Goal: Task Accomplishment & Management: Manage account settings

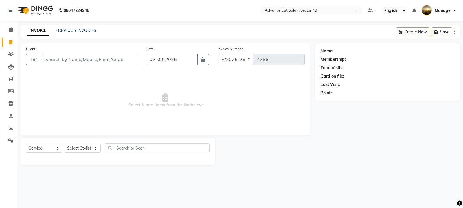
select select "4616"
select select "service"
click at [63, 31] on link "PREVIOUS INVOICES" at bounding box center [76, 30] width 41 height 5
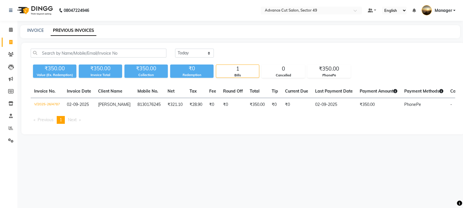
click at [25, 8] on img at bounding box center [35, 10] width 40 height 16
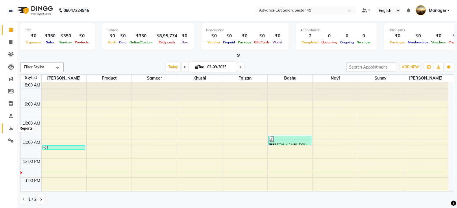
drag, startPoint x: 10, startPoint y: 128, endPoint x: 13, endPoint y: 127, distance: 3.2
click at [9, 127] on icon at bounding box center [11, 128] width 4 height 4
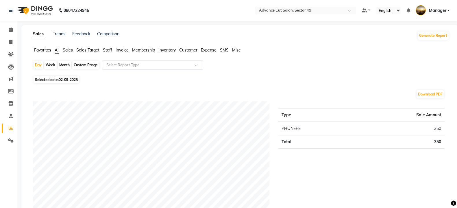
click at [62, 81] on span "02-09-2025" at bounding box center [68, 79] width 19 height 4
select select "9"
select select "2025"
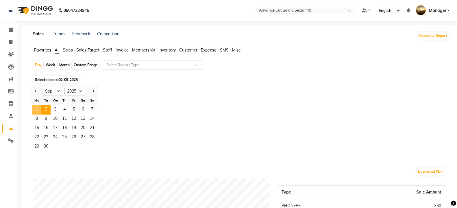
click at [37, 106] on span "1" at bounding box center [36, 109] width 9 height 9
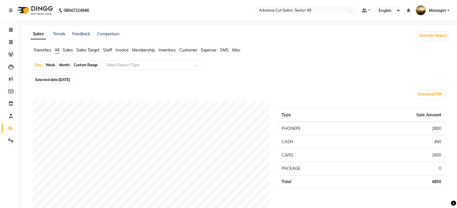
click at [64, 50] on span "Sales" at bounding box center [68, 49] width 10 height 5
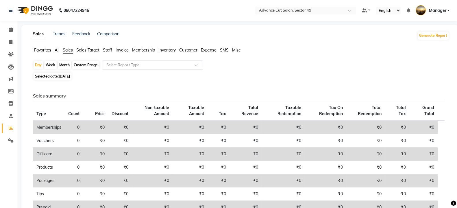
click at [60, 76] on span "[DATE]" at bounding box center [64, 76] width 11 height 4
select select "9"
select select "2025"
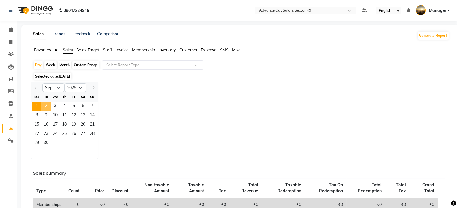
click at [47, 105] on span "2" at bounding box center [45, 106] width 9 height 9
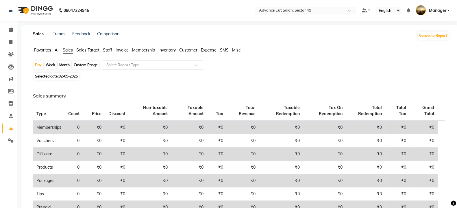
click at [68, 51] on span "Sales" at bounding box center [68, 49] width 10 height 5
click at [11, 40] on icon at bounding box center [10, 42] width 3 height 4
select select "service"
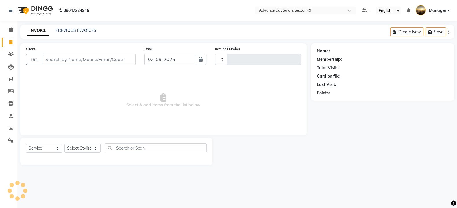
type input "4788"
select select "4616"
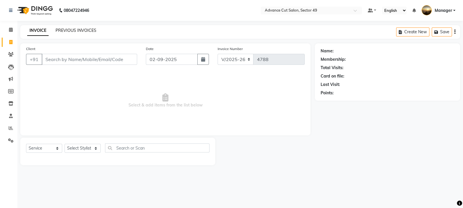
click at [78, 31] on link "PREVIOUS INVOICES" at bounding box center [76, 30] width 41 height 5
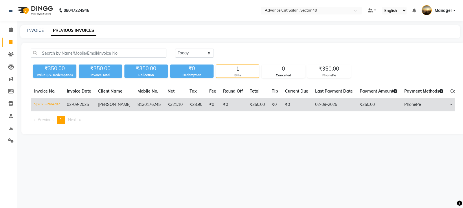
click at [124, 106] on td "[PERSON_NAME]" at bounding box center [114, 105] width 39 height 14
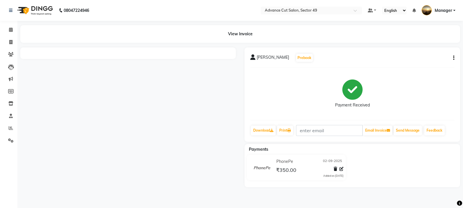
click at [454, 58] on div "[PERSON_NAME] Prebook Payment Received Download Print Email Invoice Send Messag…" at bounding box center [351, 94] width 215 height 94
click at [454, 58] on icon "button" at bounding box center [453, 58] width 1 height 0
click at [424, 48] on div "Cancel Invoice" at bounding box center [425, 46] width 40 height 7
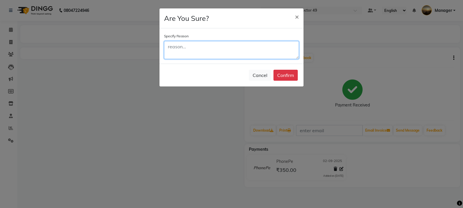
click at [234, 51] on textarea at bounding box center [231, 50] width 135 height 18
type textarea "wrong bill"
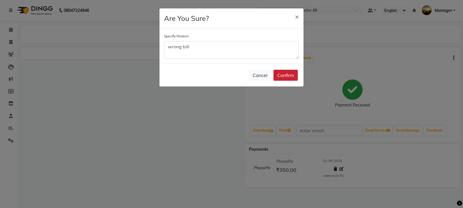
click at [287, 74] on button "Confirm" at bounding box center [285, 75] width 24 height 11
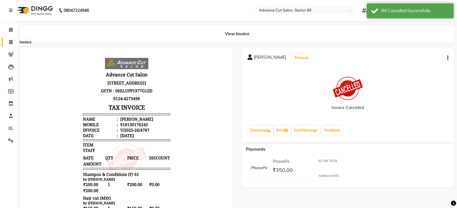
click at [10, 43] on icon at bounding box center [10, 42] width 3 height 4
select select "4616"
select select "service"
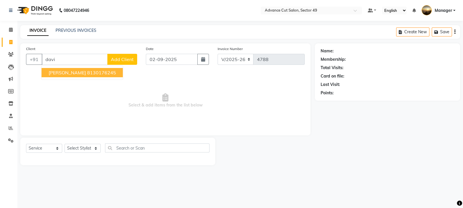
click at [87, 71] on ngb-highlight "8130176245" at bounding box center [101, 73] width 29 height 6
type input "8130176245"
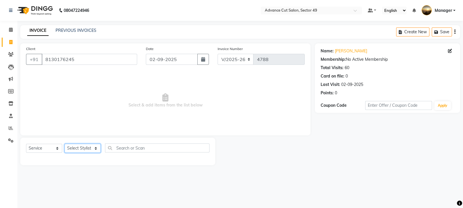
click at [93, 149] on select "Select Stylist [PERSON_NAME] [PERSON_NAME] Manager Navi product [PERSON_NAME] s…" at bounding box center [82, 148] width 36 height 9
select select "88017"
click at [64, 144] on select "Select Stylist [PERSON_NAME] [PERSON_NAME] Manager Navi product [PERSON_NAME] s…" at bounding box center [82, 148] width 36 height 9
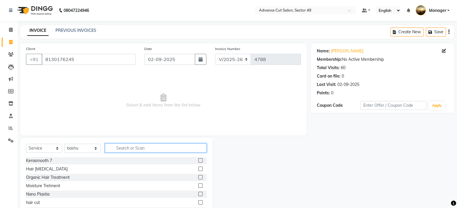
click at [128, 150] on input "text" at bounding box center [156, 147] width 102 height 9
type input "sham"
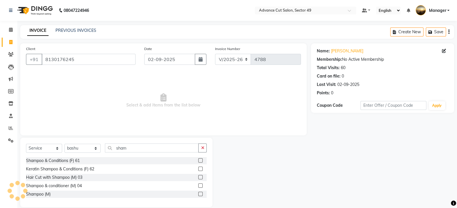
click at [202, 194] on label at bounding box center [200, 194] width 4 height 4
click at [202, 194] on input "checkbox" at bounding box center [200, 194] width 4 height 4
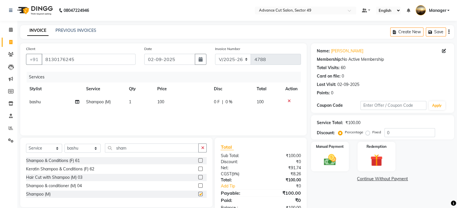
checkbox input "false"
click at [91, 148] on select "Select Stylist [PERSON_NAME] [PERSON_NAME] Manager Navi product [PERSON_NAME] s…" at bounding box center [82, 148] width 36 height 9
select select "27619"
click at [64, 144] on select "Select Stylist [PERSON_NAME] [PERSON_NAME] Manager Navi product [PERSON_NAME] s…" at bounding box center [82, 148] width 36 height 9
click at [202, 149] on icon "button" at bounding box center [202, 148] width 3 height 4
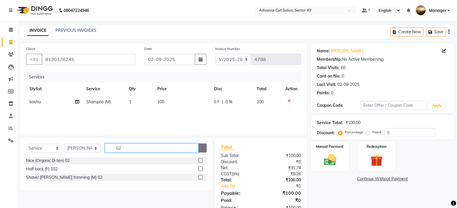
type input "0"
type input "01"
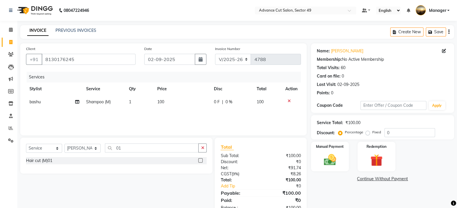
click at [201, 159] on label at bounding box center [200, 160] width 4 height 4
click at [201, 159] on input "checkbox" at bounding box center [200, 161] width 4 height 4
checkbox input "false"
click at [162, 110] on td "200" at bounding box center [182, 114] width 56 height 13
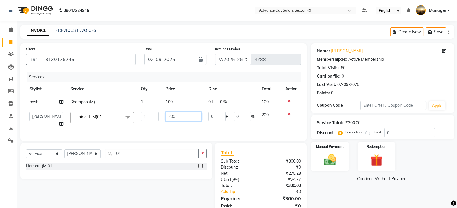
click at [176, 117] on input "200" at bounding box center [184, 116] width 36 height 9
type input "2"
type input "150"
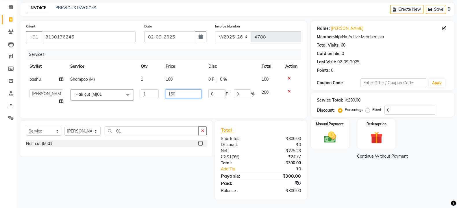
scroll to position [28, 0]
click at [340, 130] on div "Manual Payment" at bounding box center [330, 133] width 40 height 31
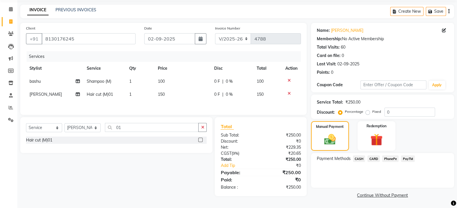
click at [390, 158] on span "PhonePe" at bounding box center [390, 158] width 16 height 7
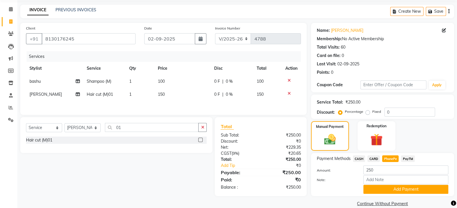
scroll to position [28, 0]
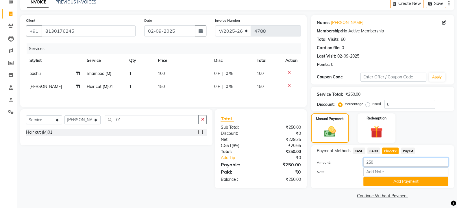
click at [377, 161] on input "250" at bounding box center [405, 162] width 85 height 9
type input "2"
type input "100"
click at [389, 184] on button "Add Payment" at bounding box center [405, 181] width 85 height 9
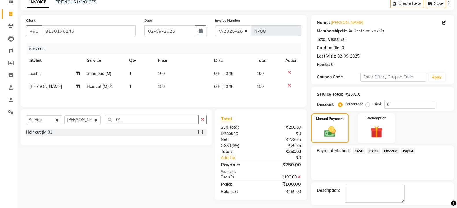
click at [357, 149] on span "CASH" at bounding box center [359, 150] width 12 height 7
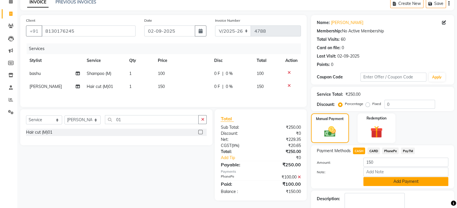
click at [397, 181] on button "Add Payment" at bounding box center [405, 181] width 85 height 9
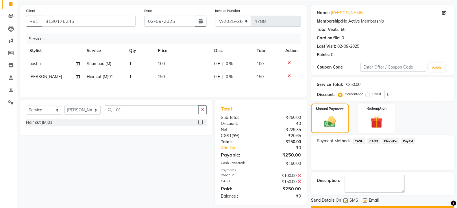
scroll to position [53, 0]
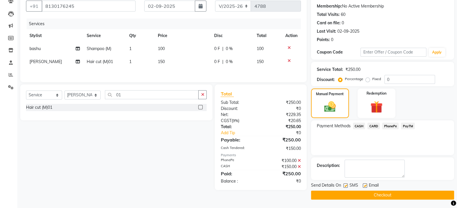
click at [348, 194] on button "Checkout" at bounding box center [382, 195] width 143 height 9
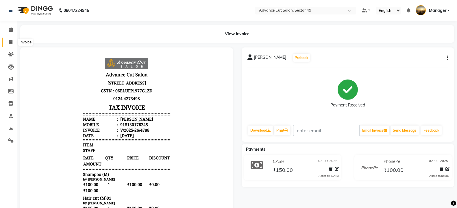
click at [9, 42] on icon at bounding box center [10, 42] width 3 height 4
select select "4616"
select select "service"
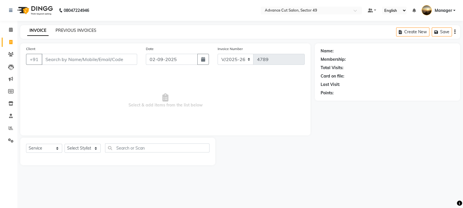
click at [63, 29] on link "PREVIOUS INVOICES" at bounding box center [76, 30] width 41 height 5
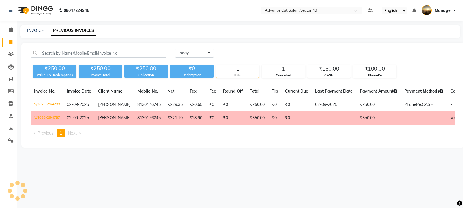
click at [298, 167] on div "08047224946 Select Location × Advance Cut Salon, Sector 49 Default Panel My Pan…" at bounding box center [231, 104] width 463 height 208
click at [30, 29] on link "INVOICE" at bounding box center [35, 30] width 16 height 5
select select "4616"
select select "service"
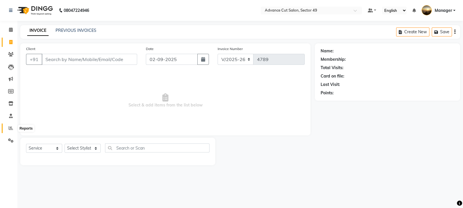
click at [9, 128] on icon at bounding box center [11, 128] width 4 height 4
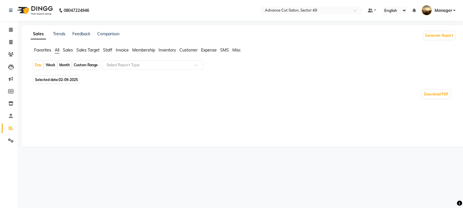
click at [63, 81] on span "02-09-2025" at bounding box center [68, 79] width 19 height 4
select select "9"
select select "2025"
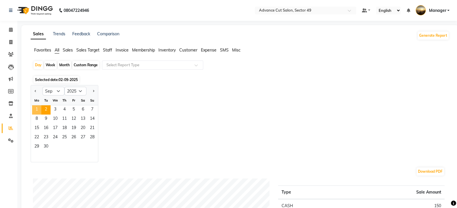
click at [39, 111] on span "1" at bounding box center [36, 109] width 9 height 9
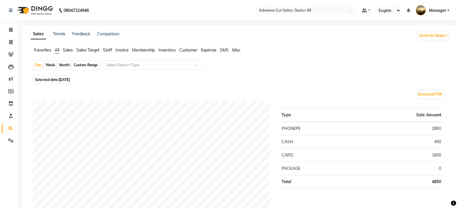
click at [62, 49] on ul "Favorites All Sales Sales Target Staff Invoice Membership Inventory Customer Ex…" at bounding box center [240, 50] width 419 height 6
click at [68, 48] on span "Sales" at bounding box center [68, 49] width 10 height 5
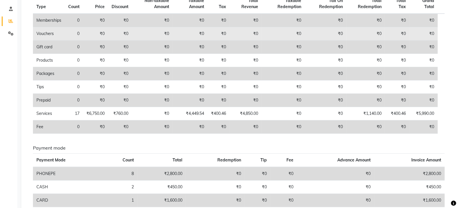
scroll to position [40, 0]
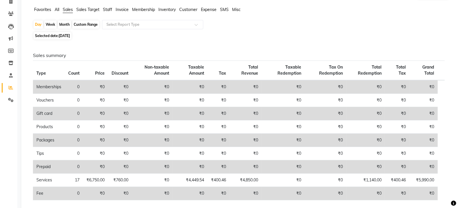
click at [109, 11] on span "Staff" at bounding box center [107, 9] width 9 height 5
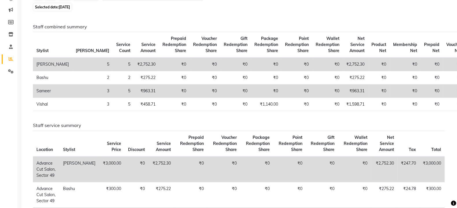
scroll to position [39, 0]
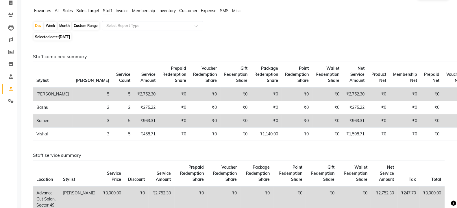
click at [71, 10] on span "Sales" at bounding box center [68, 10] width 10 height 5
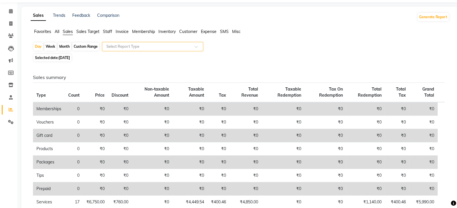
scroll to position [0, 0]
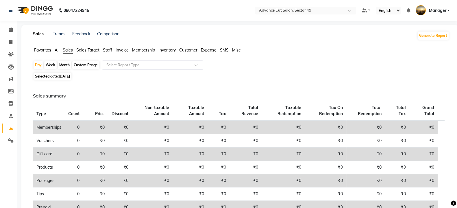
click at [65, 65] on div "Month" at bounding box center [64, 65] width 13 height 8
select select "9"
select select "2025"
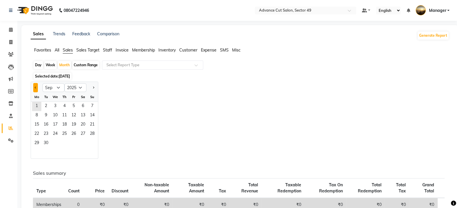
click at [35, 88] on span "Previous month" at bounding box center [36, 87] width 2 height 2
select select "8"
click at [73, 104] on span "1" at bounding box center [73, 106] width 9 height 9
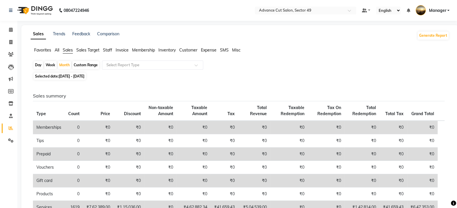
click at [57, 50] on span "All" at bounding box center [57, 49] width 5 height 5
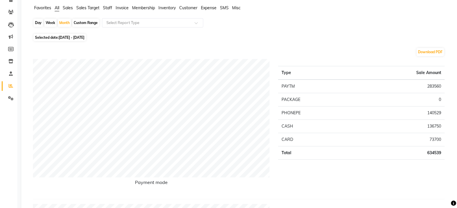
scroll to position [36, 0]
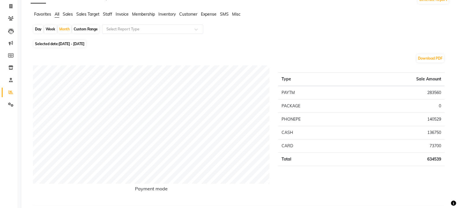
click at [63, 45] on span "[DATE] - [DATE]" at bounding box center [72, 44] width 26 height 4
select select "8"
select select "2025"
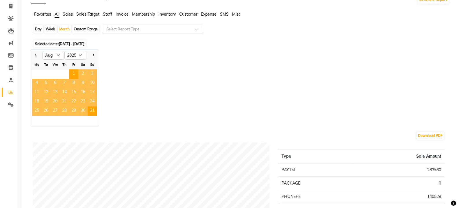
click at [90, 54] on div at bounding box center [92, 55] width 12 height 9
click at [89, 54] on div at bounding box center [92, 55] width 12 height 9
click at [40, 29] on div "Day" at bounding box center [39, 29] width 10 height 8
select select "8"
select select "2025"
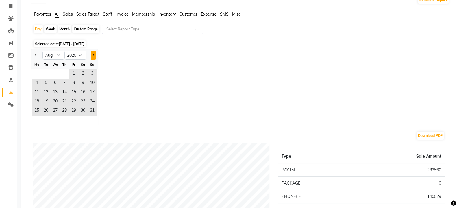
click at [94, 56] on button "Next month" at bounding box center [93, 55] width 5 height 9
select select "9"
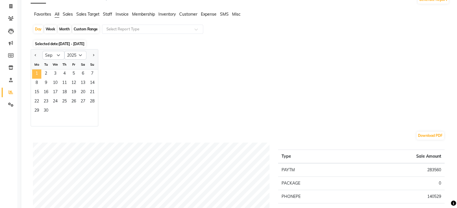
click at [38, 70] on span "1" at bounding box center [36, 73] width 9 height 9
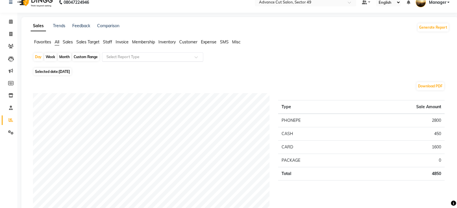
scroll to position [0, 0]
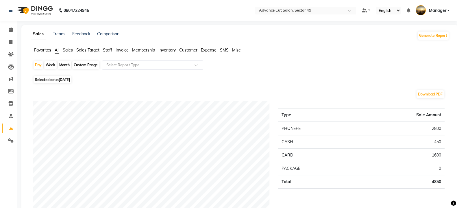
click at [70, 50] on span "Sales" at bounding box center [68, 49] width 10 height 5
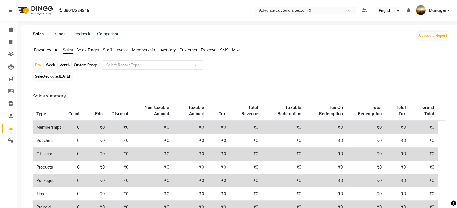
click at [66, 64] on div "Month" at bounding box center [64, 65] width 13 height 8
select select "9"
select select "2025"
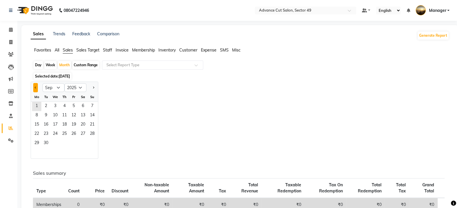
click at [38, 86] on button "Previous month" at bounding box center [35, 87] width 5 height 9
select select "8"
click at [72, 106] on span "1" at bounding box center [73, 106] width 9 height 9
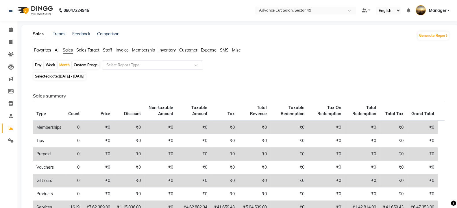
click at [110, 49] on span "Staff" at bounding box center [107, 49] width 9 height 5
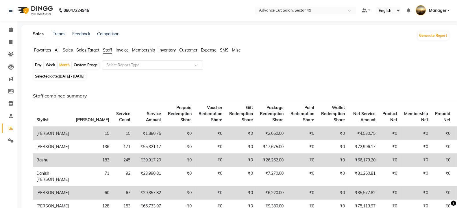
click at [55, 49] on span "All" at bounding box center [57, 49] width 5 height 5
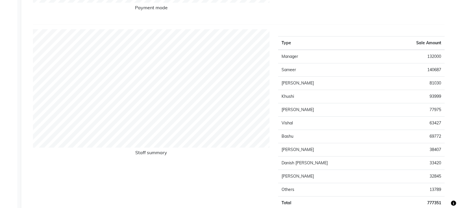
scroll to position [253, 0]
